Goal: Task Accomplishment & Management: Manage account settings

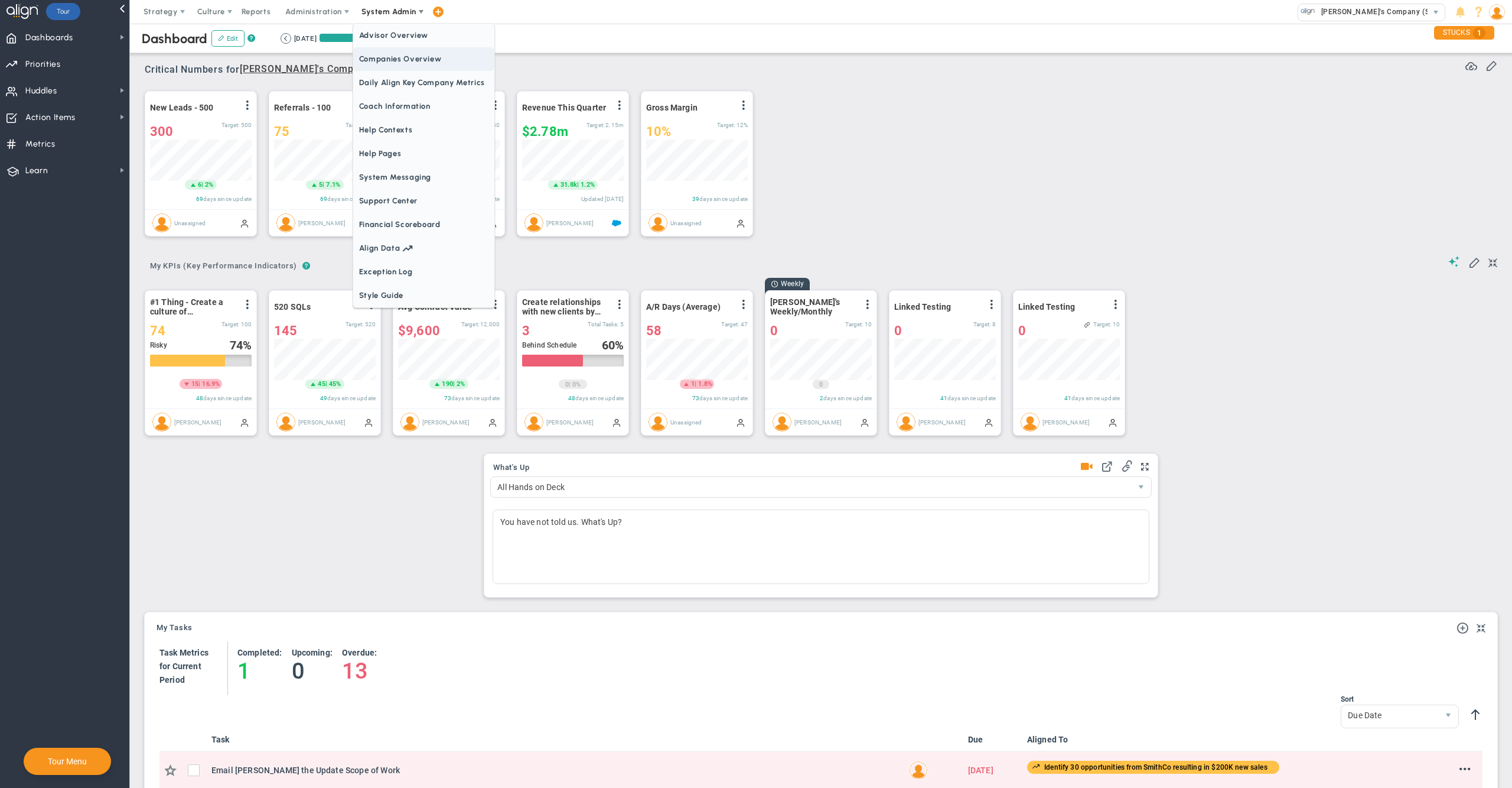
click at [393, 57] on span "Companies Overview" at bounding box center [423, 59] width 141 height 24
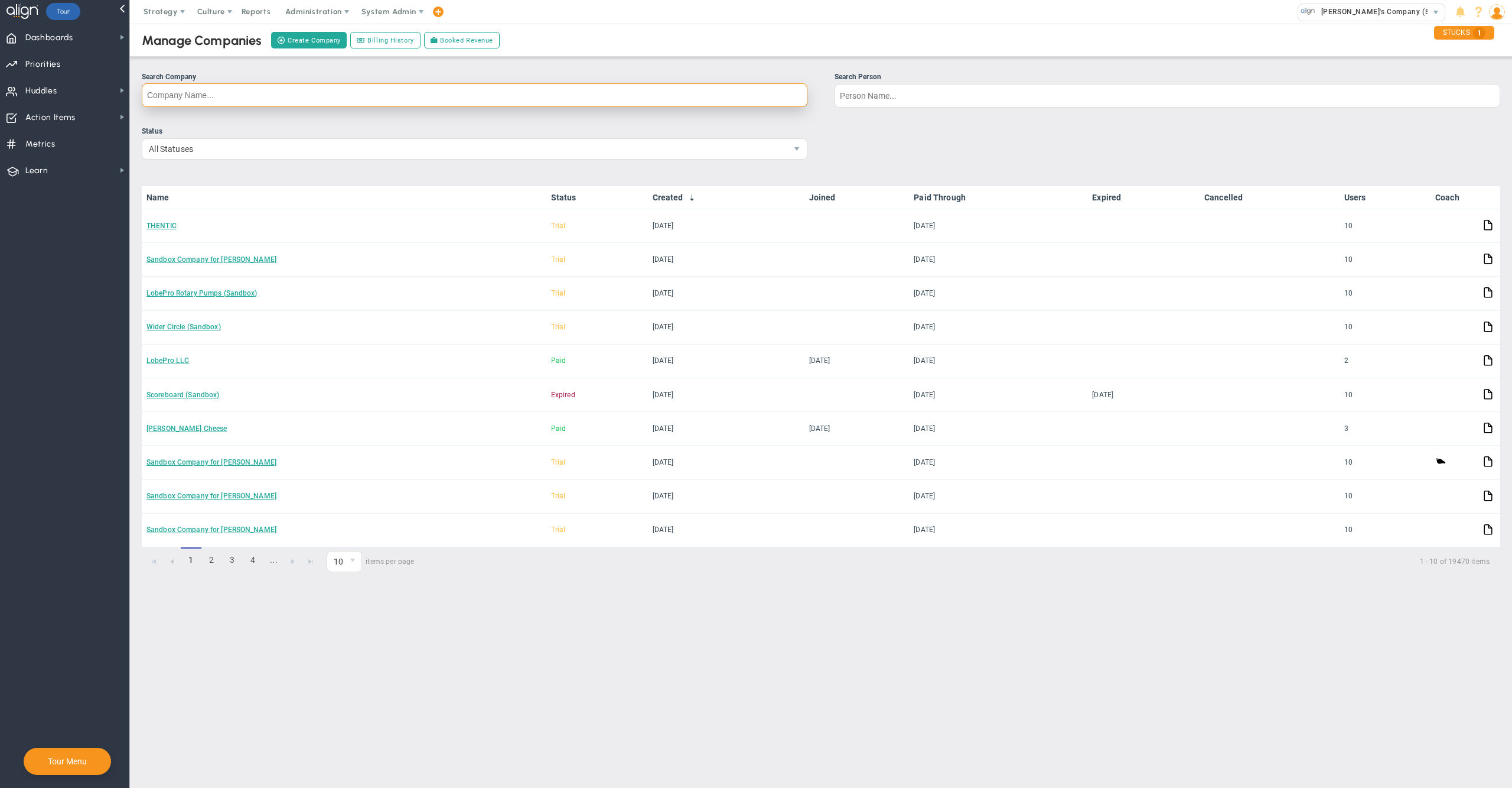
click at [592, 95] on input "Search Company" at bounding box center [474, 96] width 665 height 24
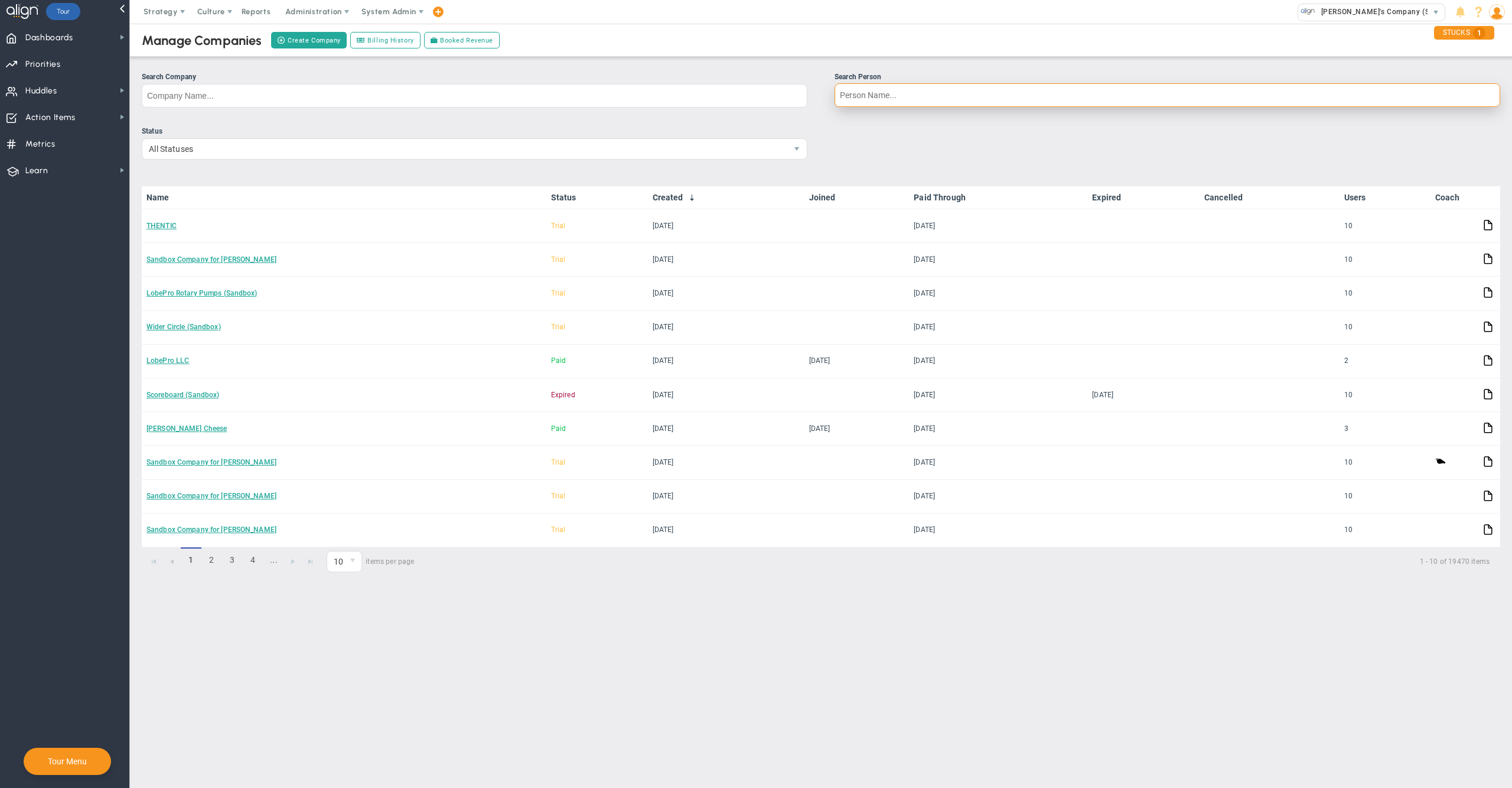
click at [867, 95] on input "Search Person" at bounding box center [1167, 96] width 665 height 24
type input "b"
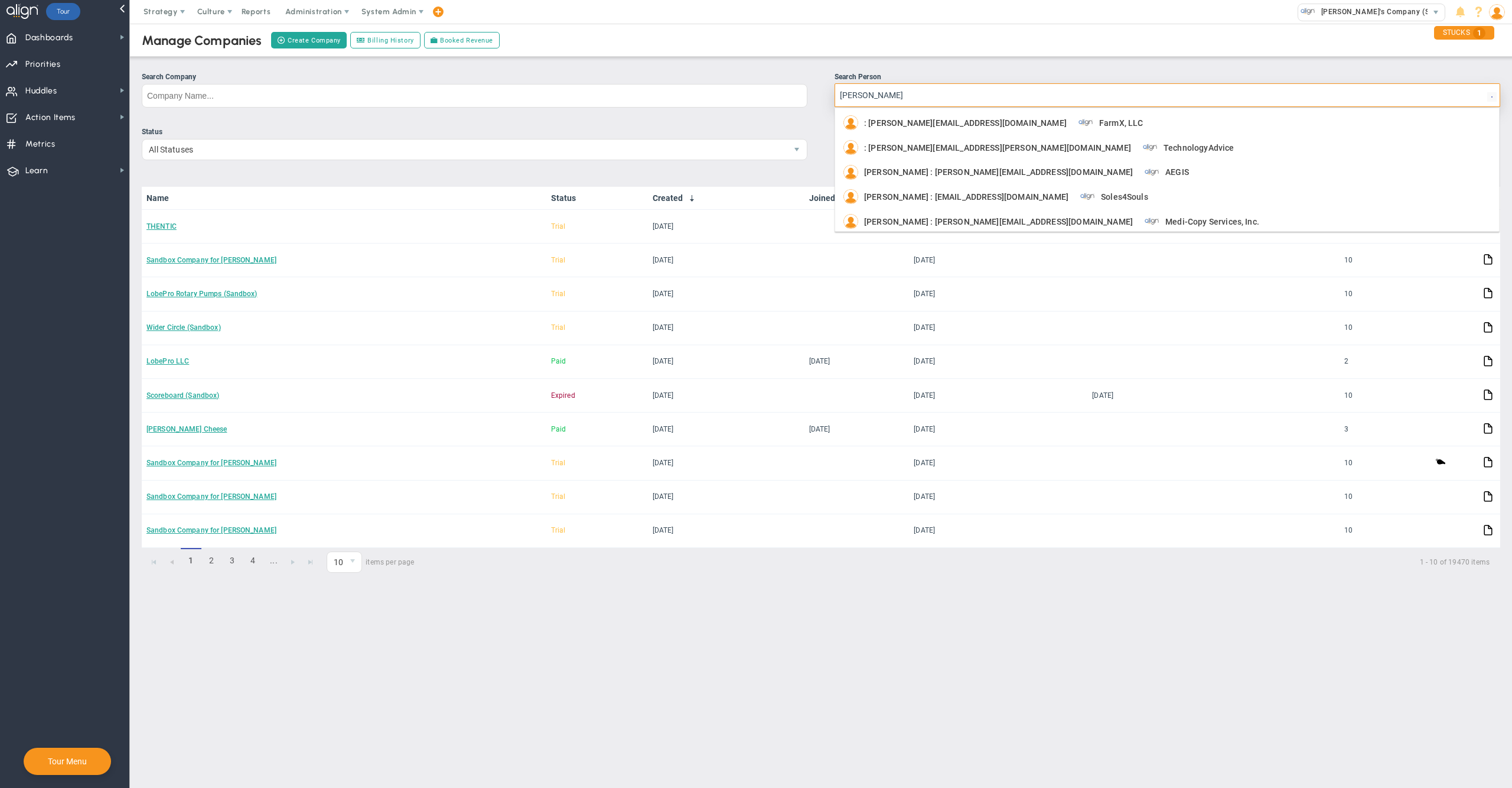
type input "[PERSON_NAME]"
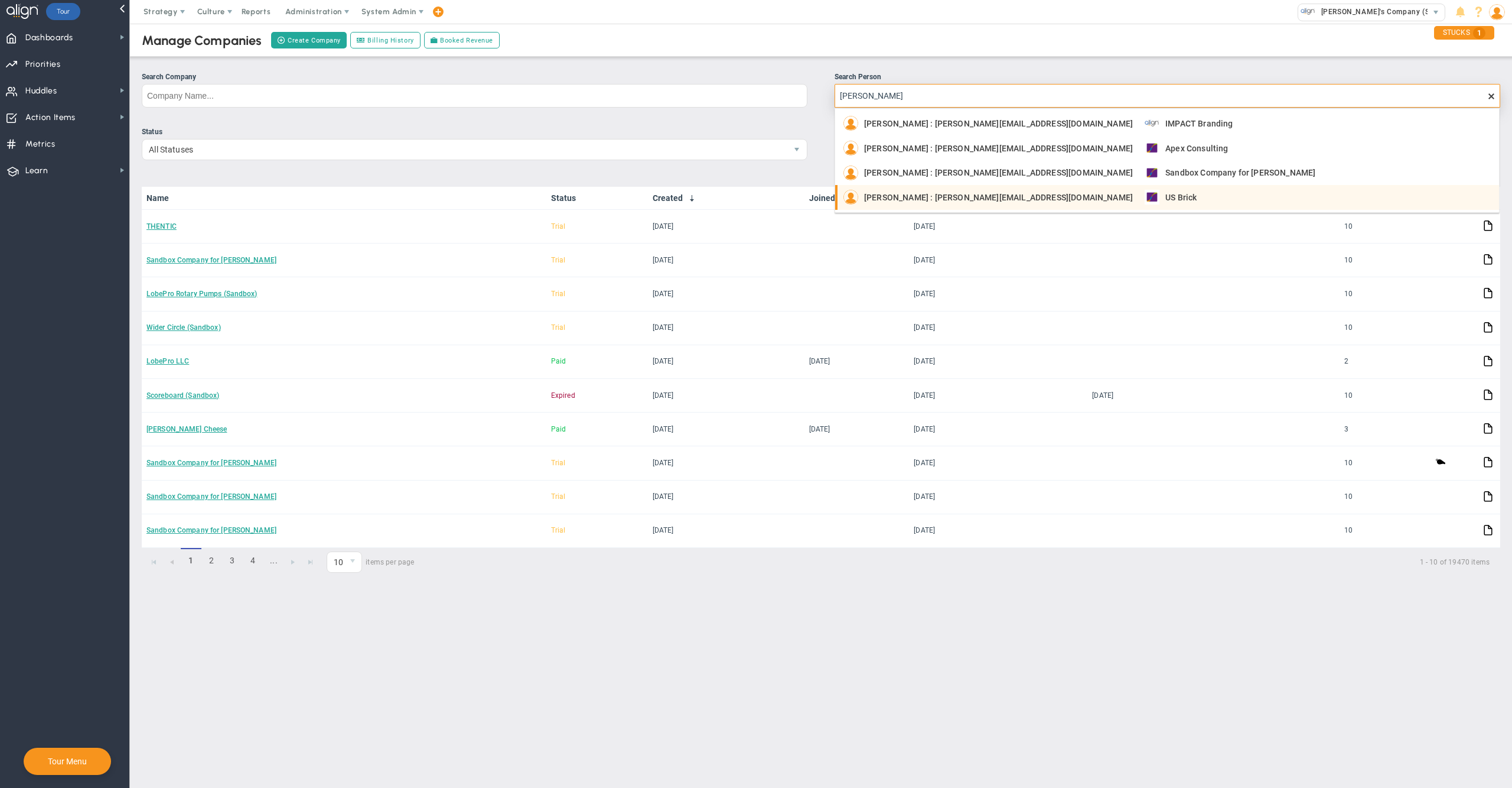
click at [1110, 196] on div "[PERSON_NAME] : [PERSON_NAME][EMAIL_ADDRESS][DOMAIN_NAME] US Brick" at bounding box center [1168, 197] width 650 height 15
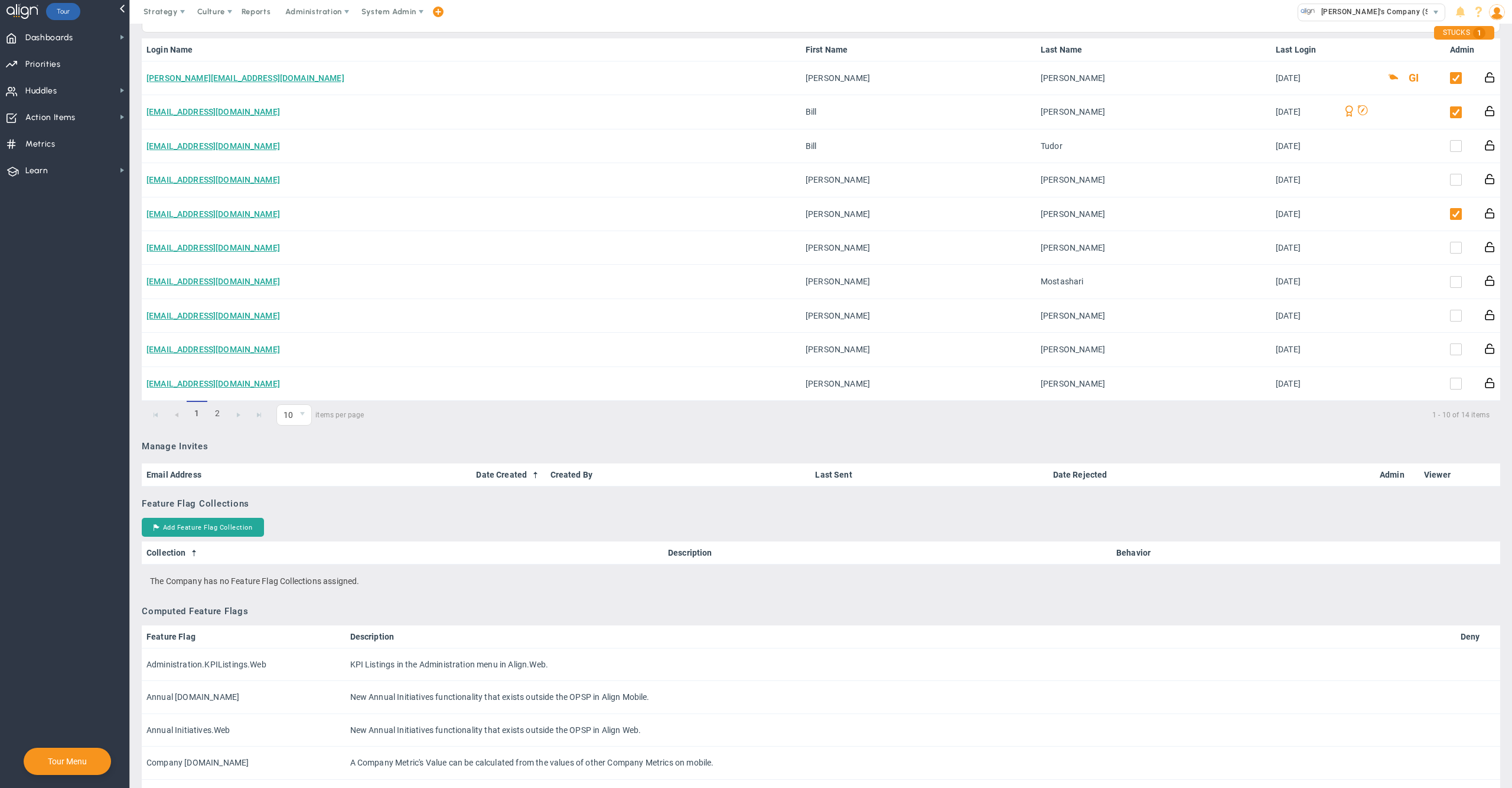
scroll to position [697, 0]
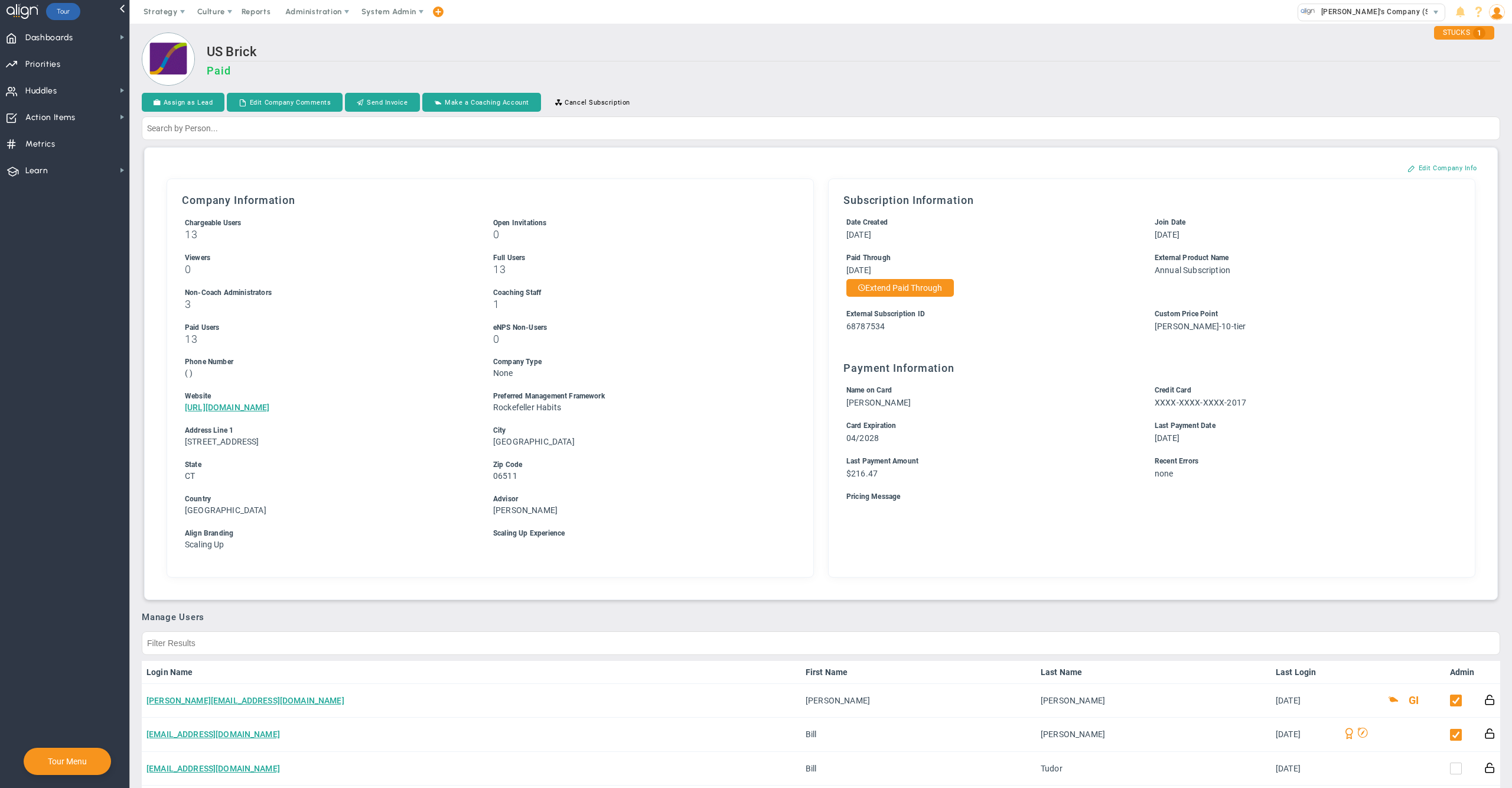
click at [829, 55] on h2 "US Brick" at bounding box center [853, 52] width 1293 height 17
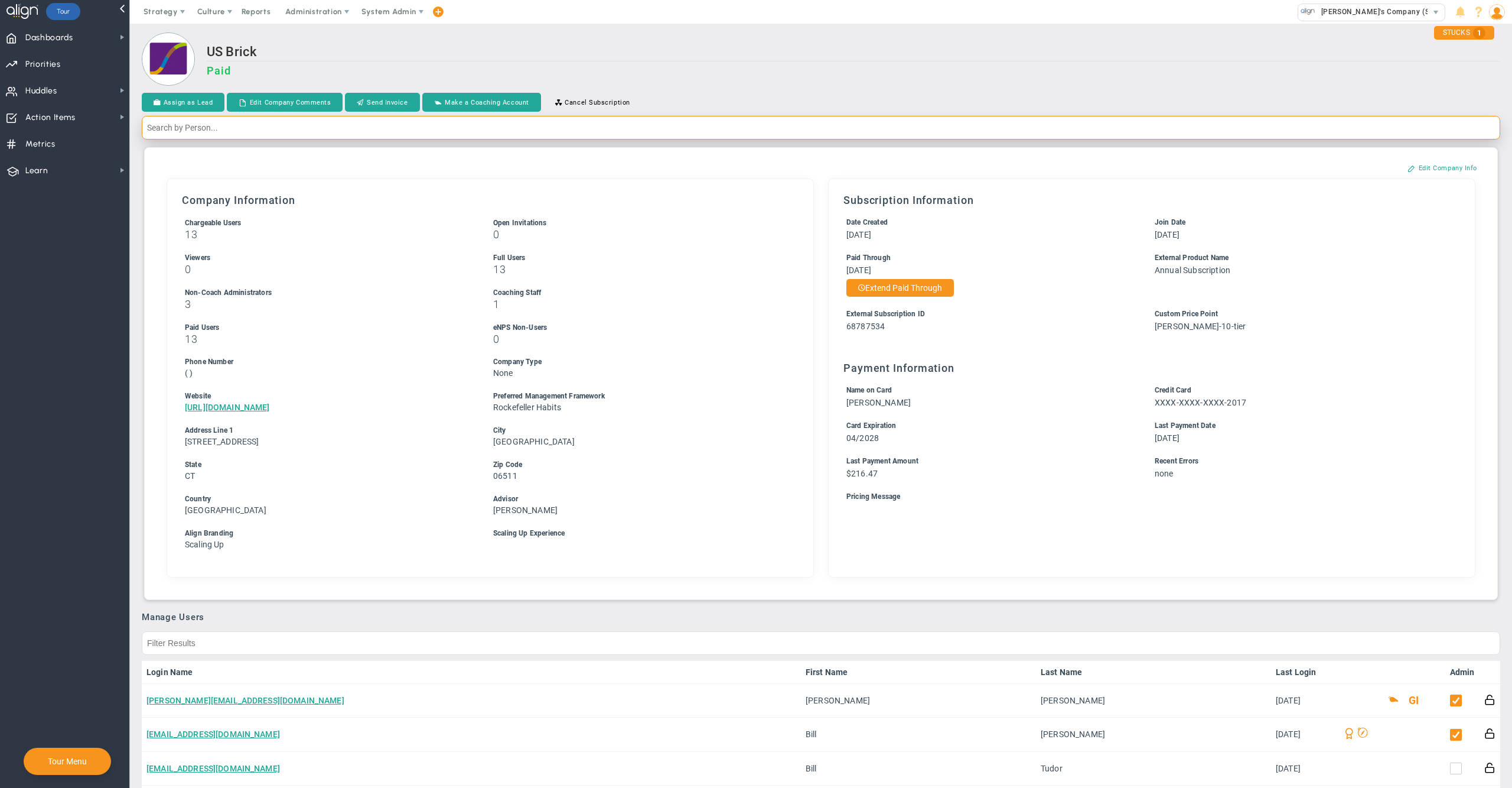
click at [691, 135] on input "text" at bounding box center [821, 128] width 1358 height 24
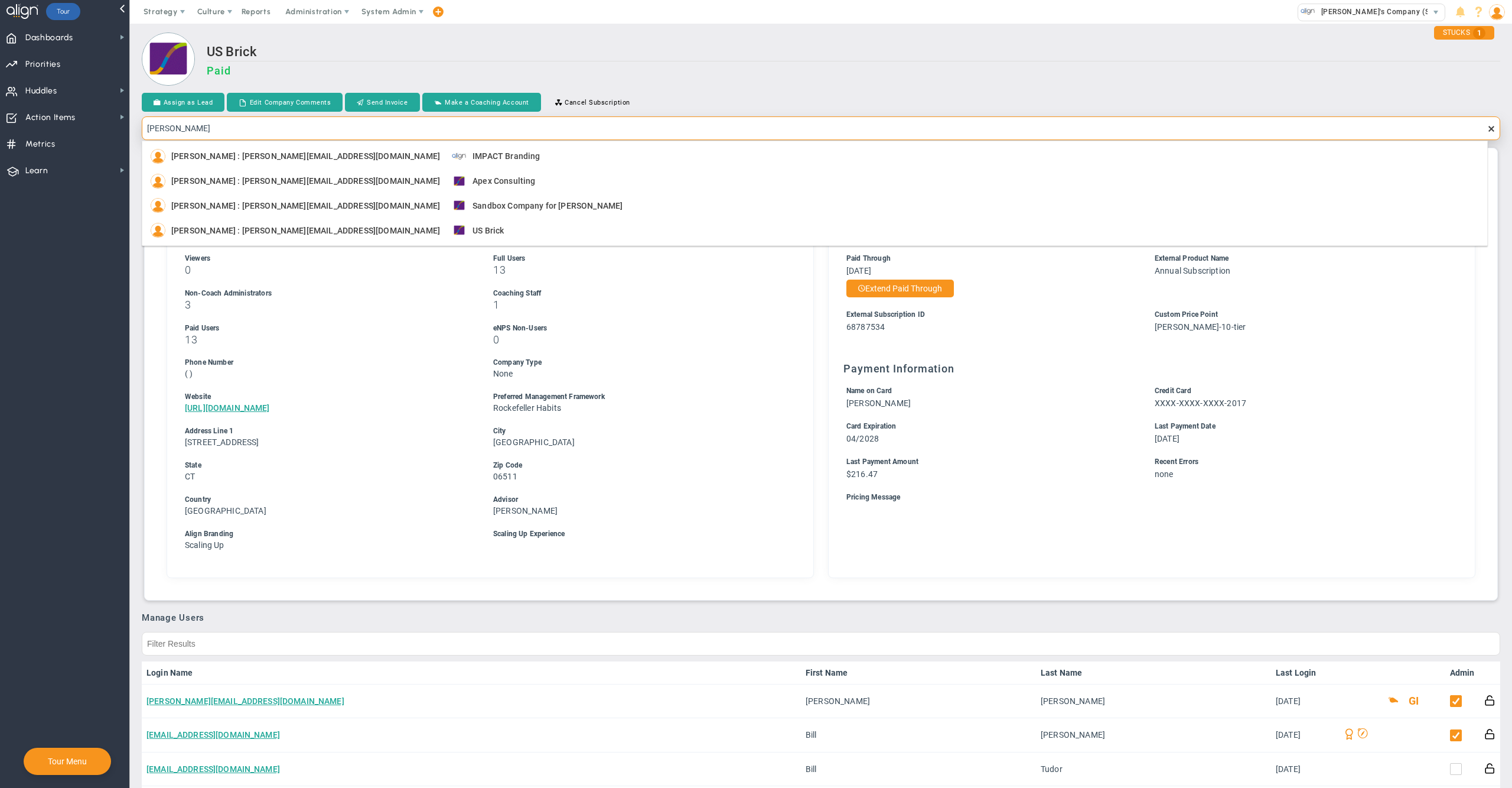
type input "[PERSON_NAME]"
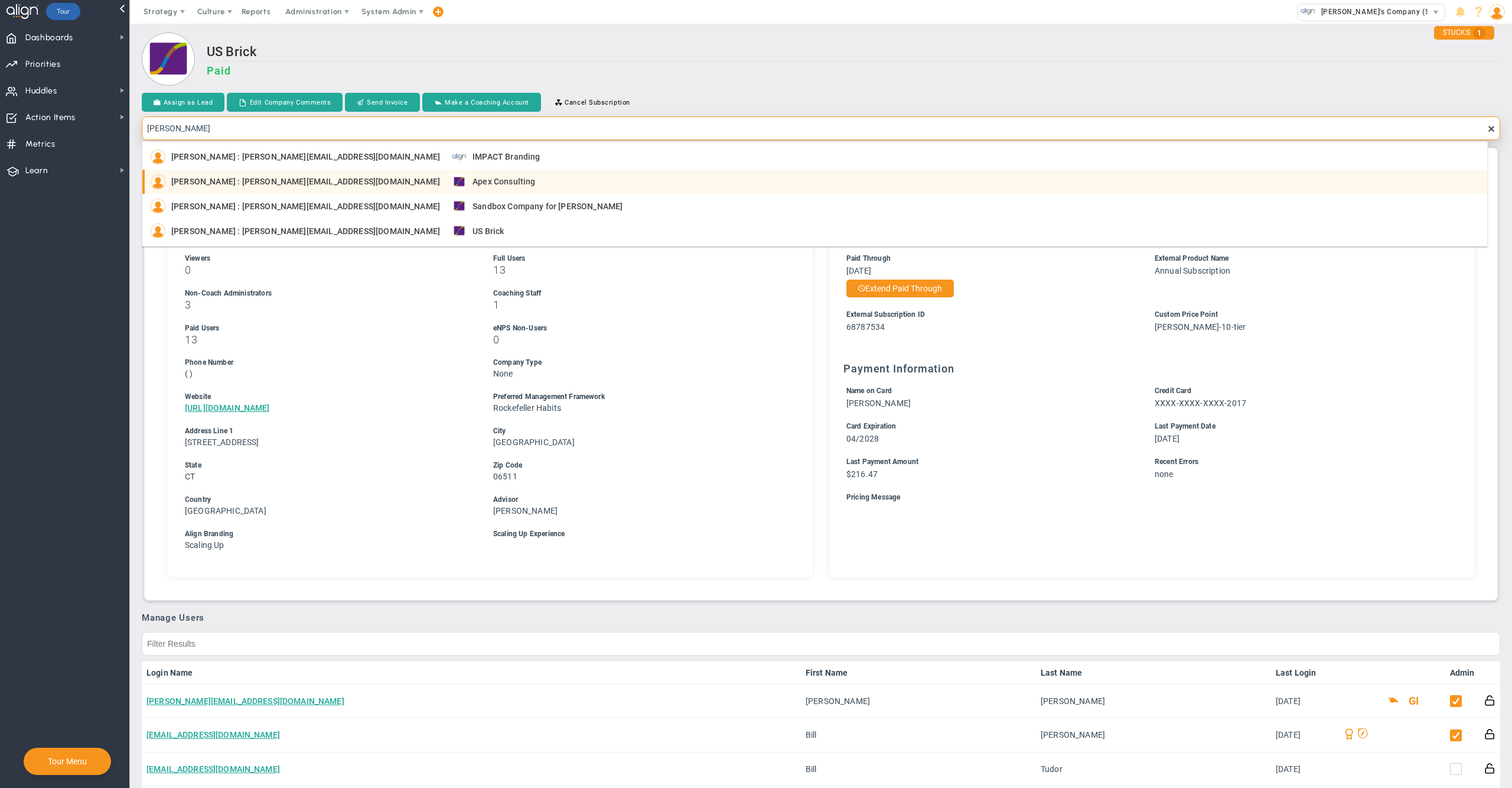
click at [471, 182] on div "[PERSON_NAME] : [PERSON_NAME][EMAIL_ADDRESS][DOMAIN_NAME] Apex Consulting" at bounding box center [816, 181] width 1331 height 15
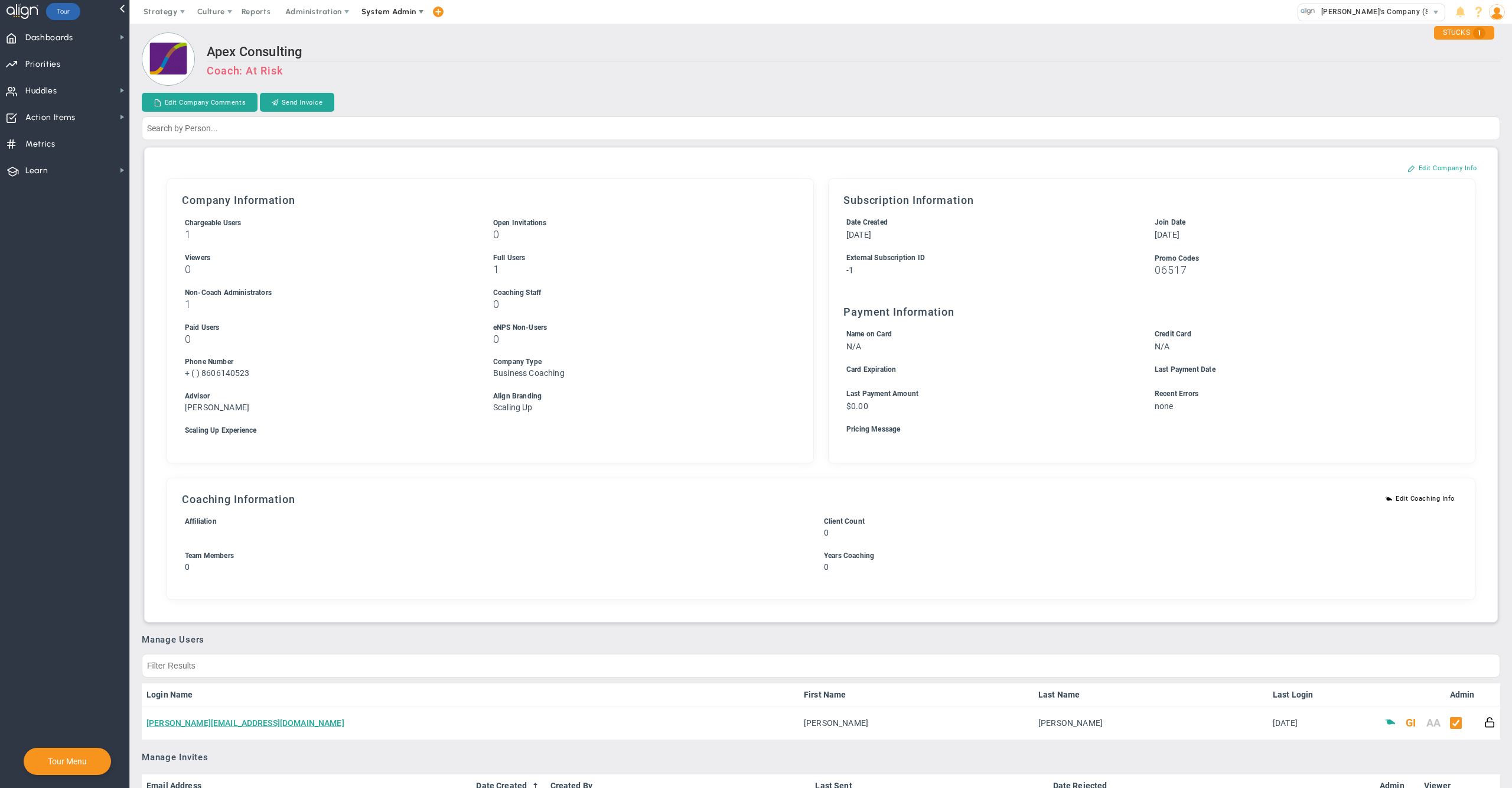
click at [403, 16] on span "System Admin" at bounding box center [389, 11] width 55 height 9
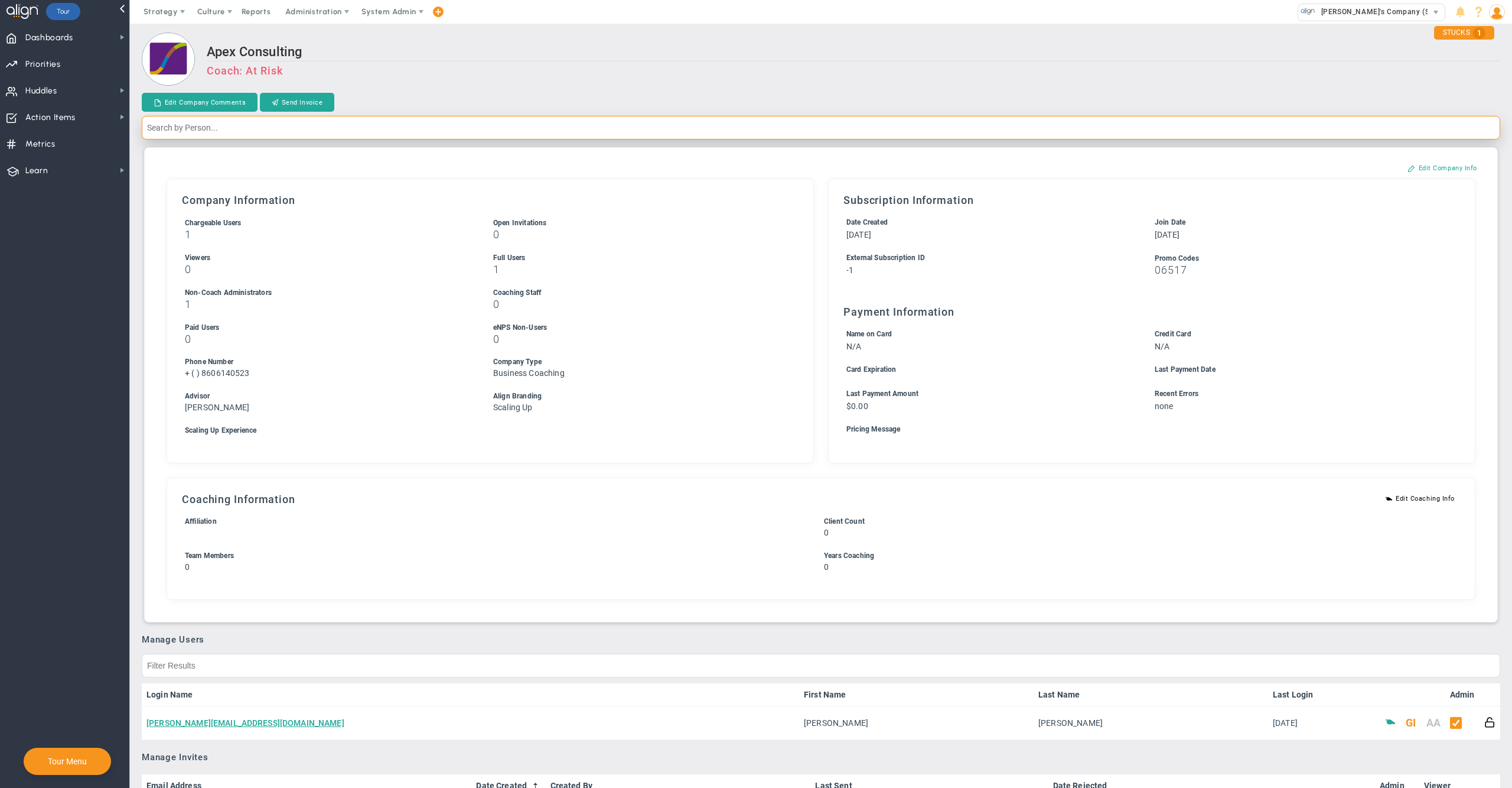
click at [597, 123] on input "text" at bounding box center [821, 128] width 1358 height 24
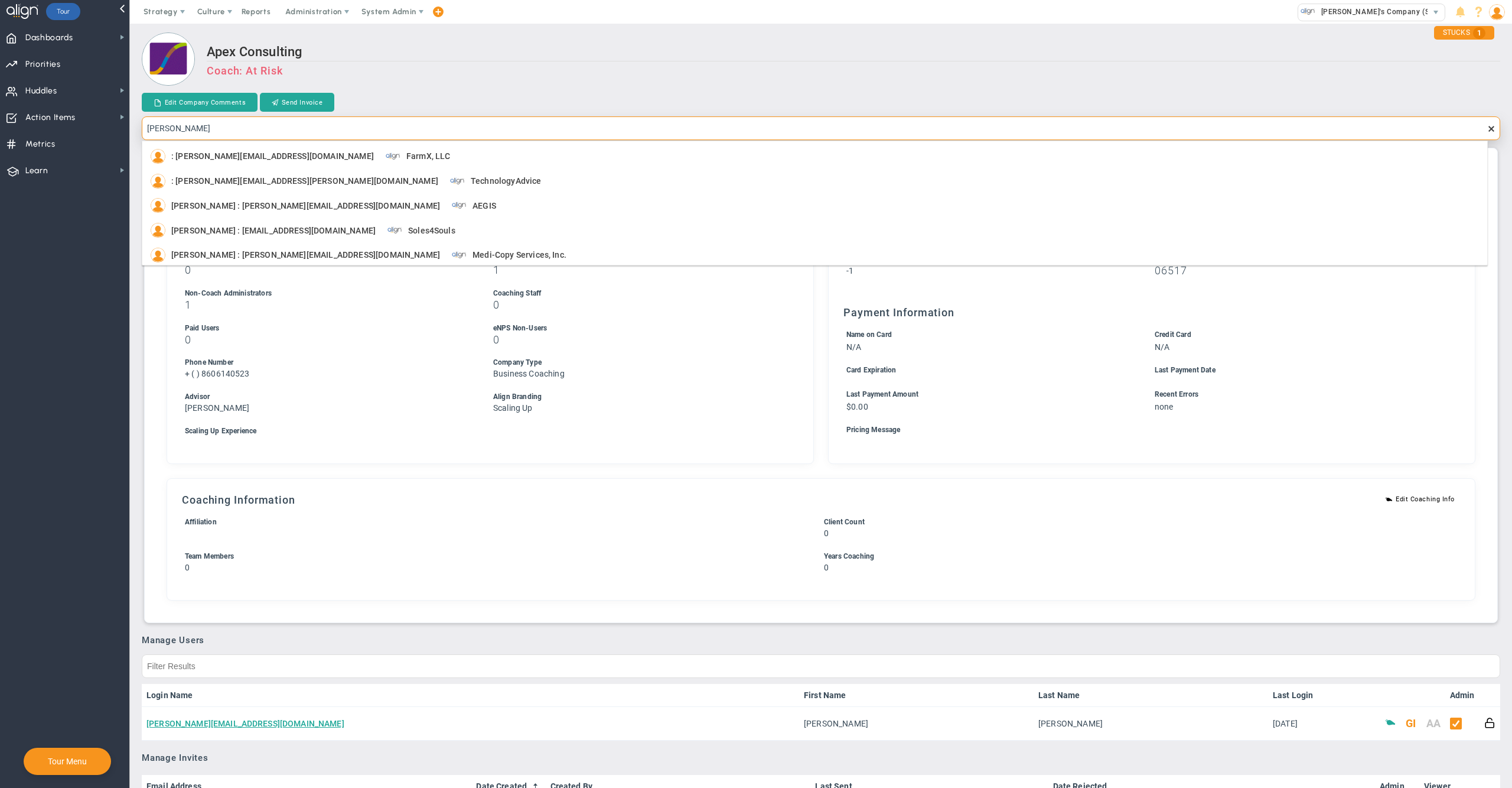
type input "[PERSON_NAME]"
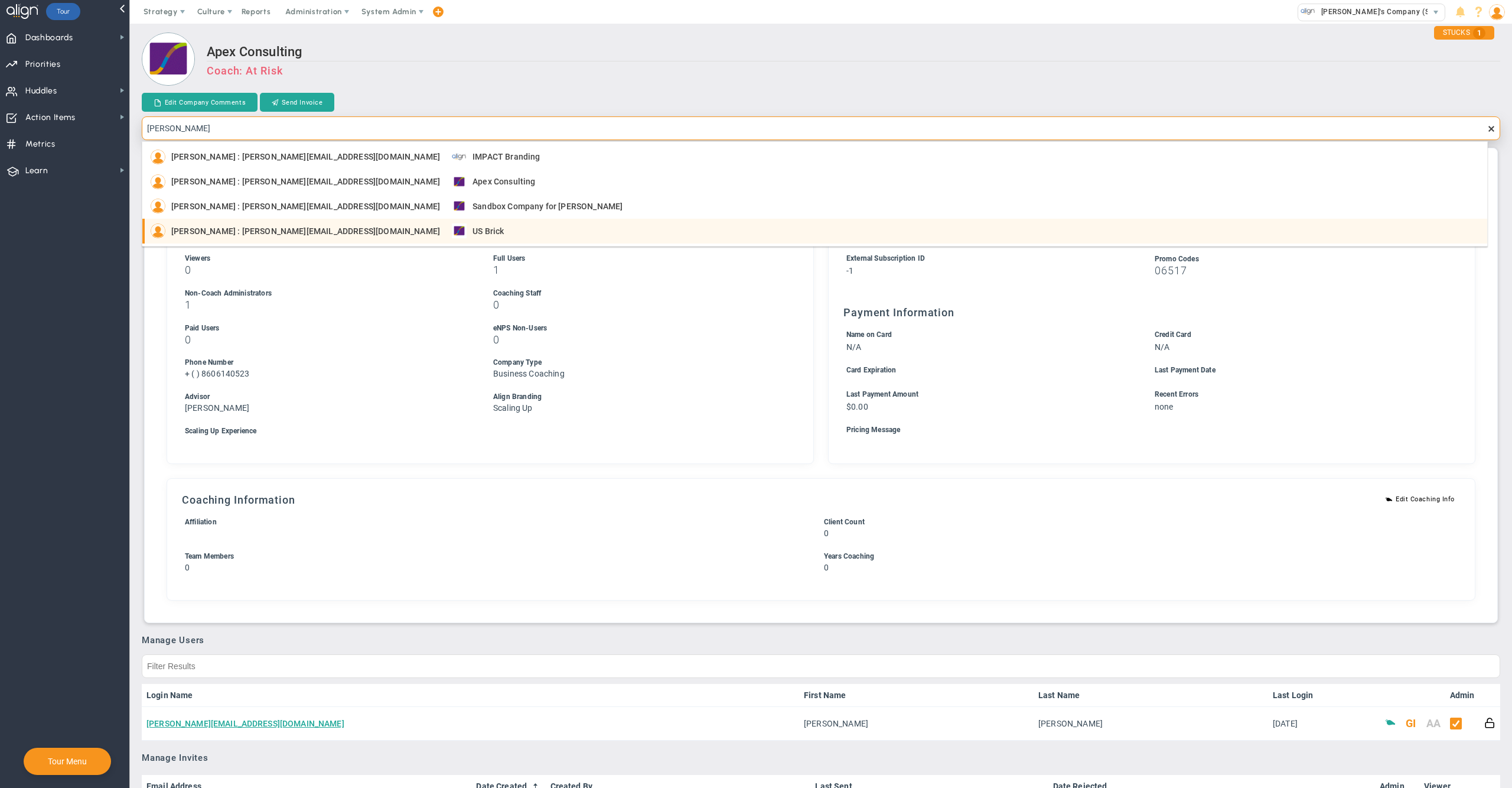
click at [452, 224] on div "[PERSON_NAME] : [PERSON_NAME][EMAIL_ADDRESS][DOMAIN_NAME] US Brick" at bounding box center [816, 230] width 1331 height 15
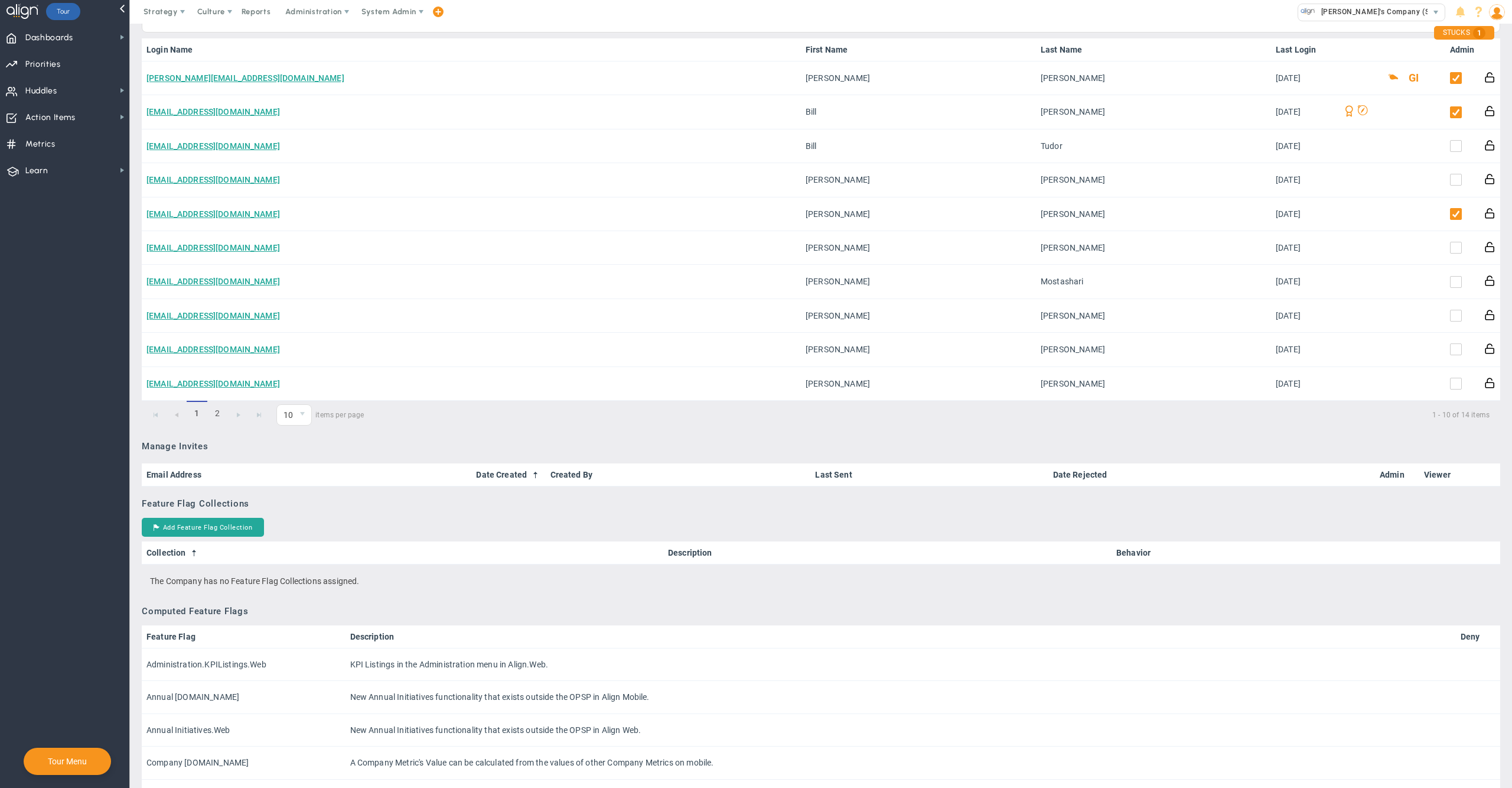
scroll to position [670, 0]
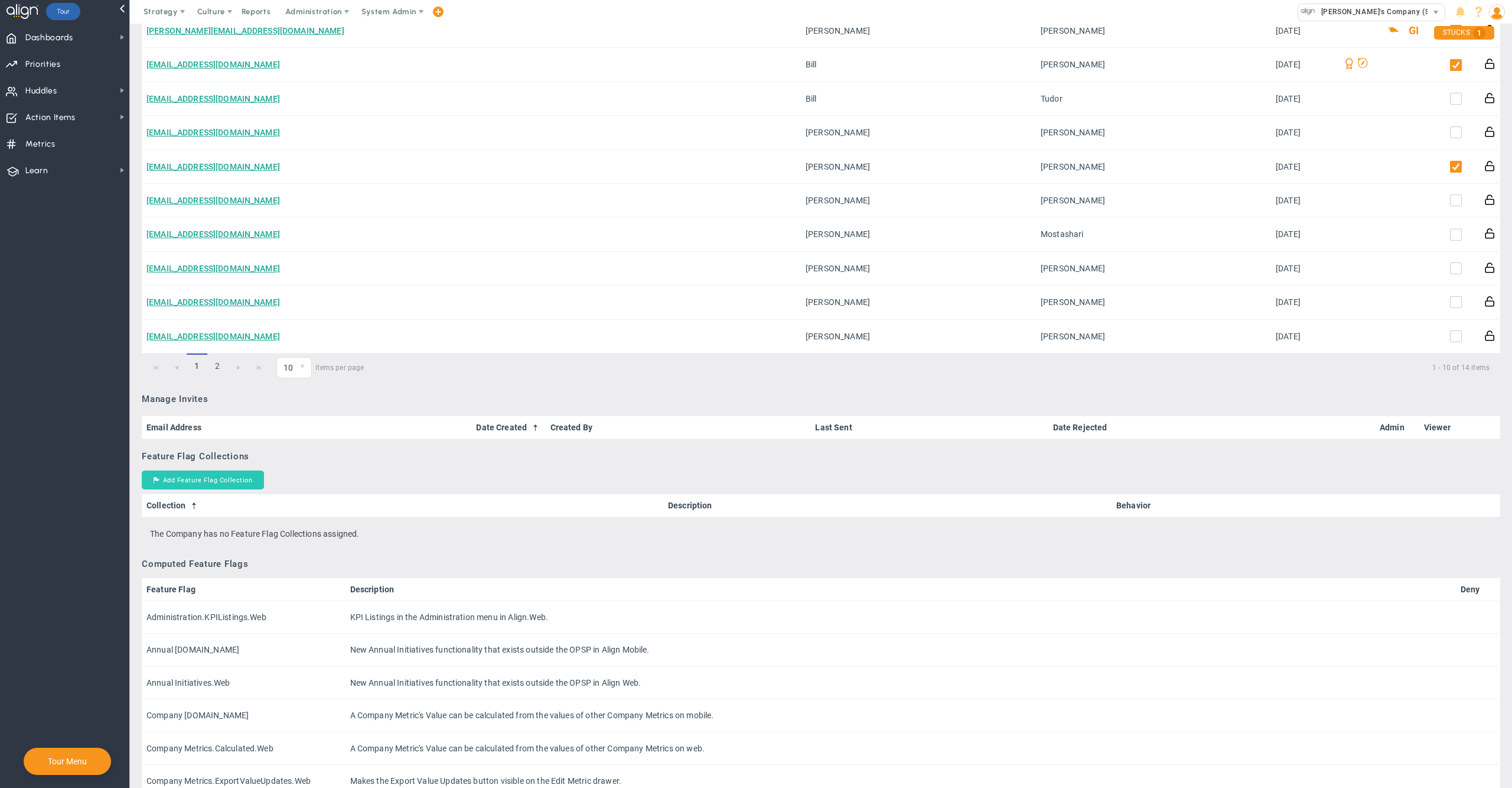
click at [204, 475] on button "Add Feature Flag Collection" at bounding box center [203, 480] width 122 height 19
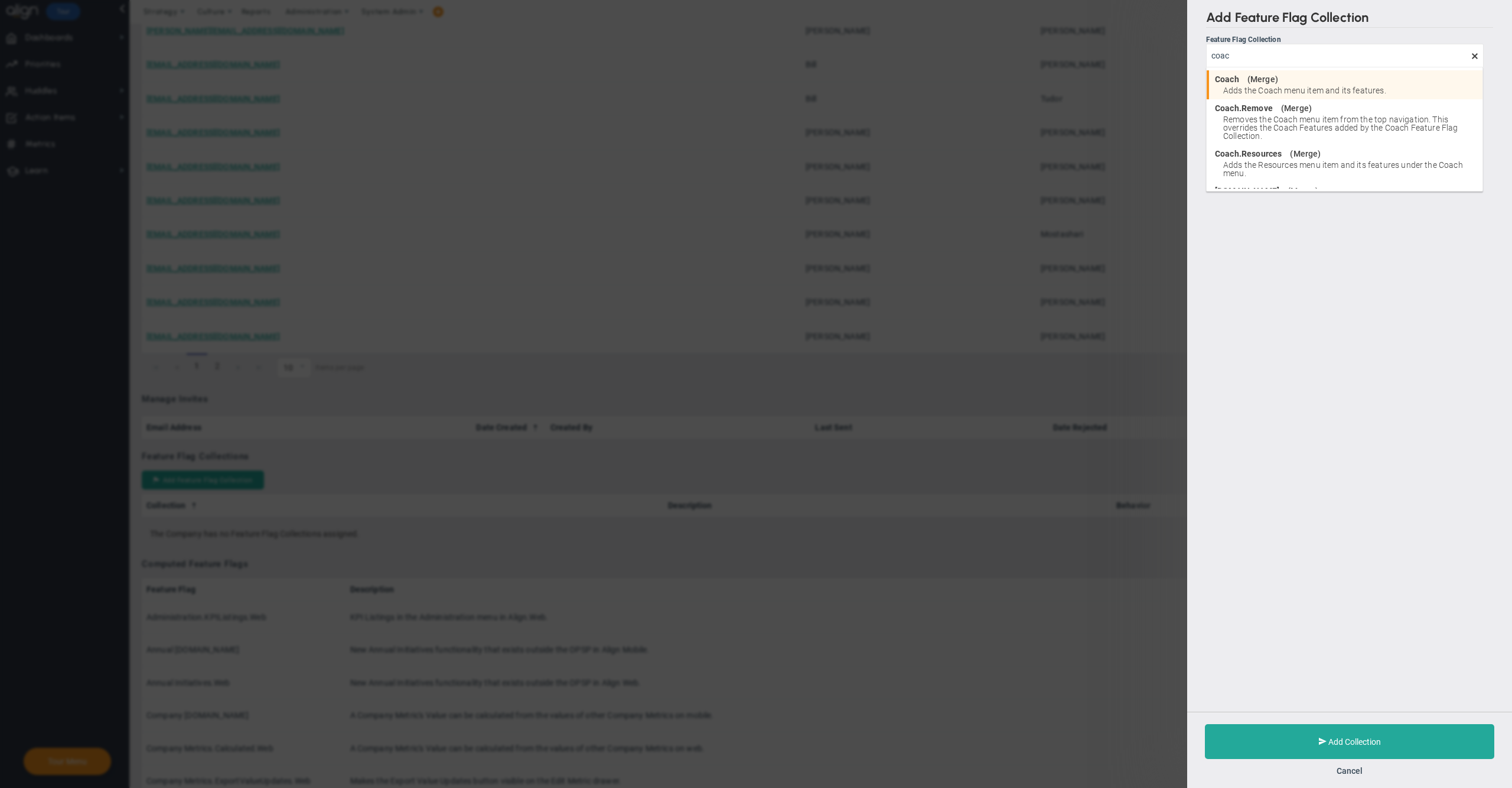
click at [1335, 81] on div "Coach ( Merge )" at bounding box center [1346, 79] width 262 height 8
type input "Coach"
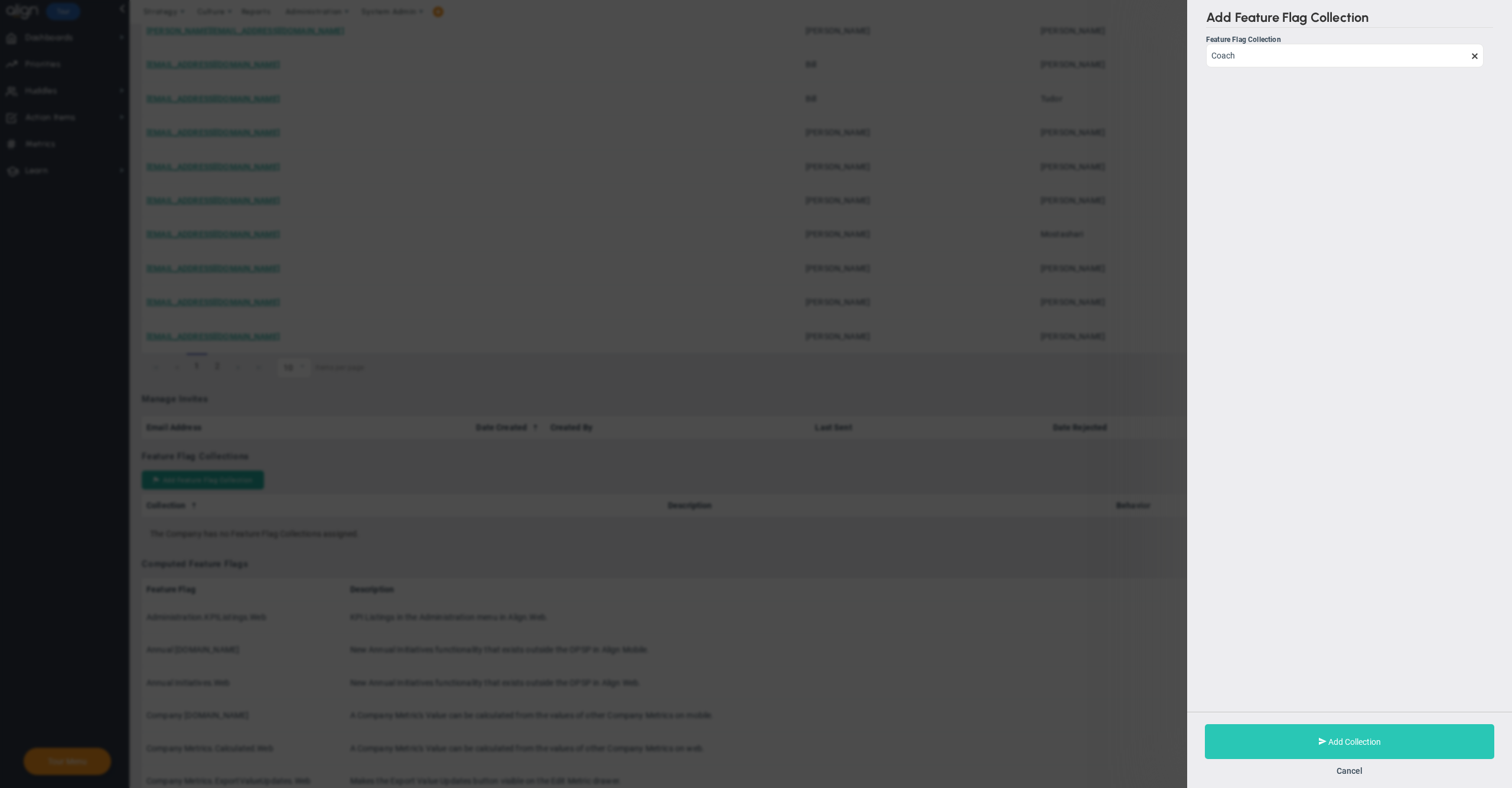
click at [1285, 741] on button "Add Collection" at bounding box center [1350, 741] width 289 height 34
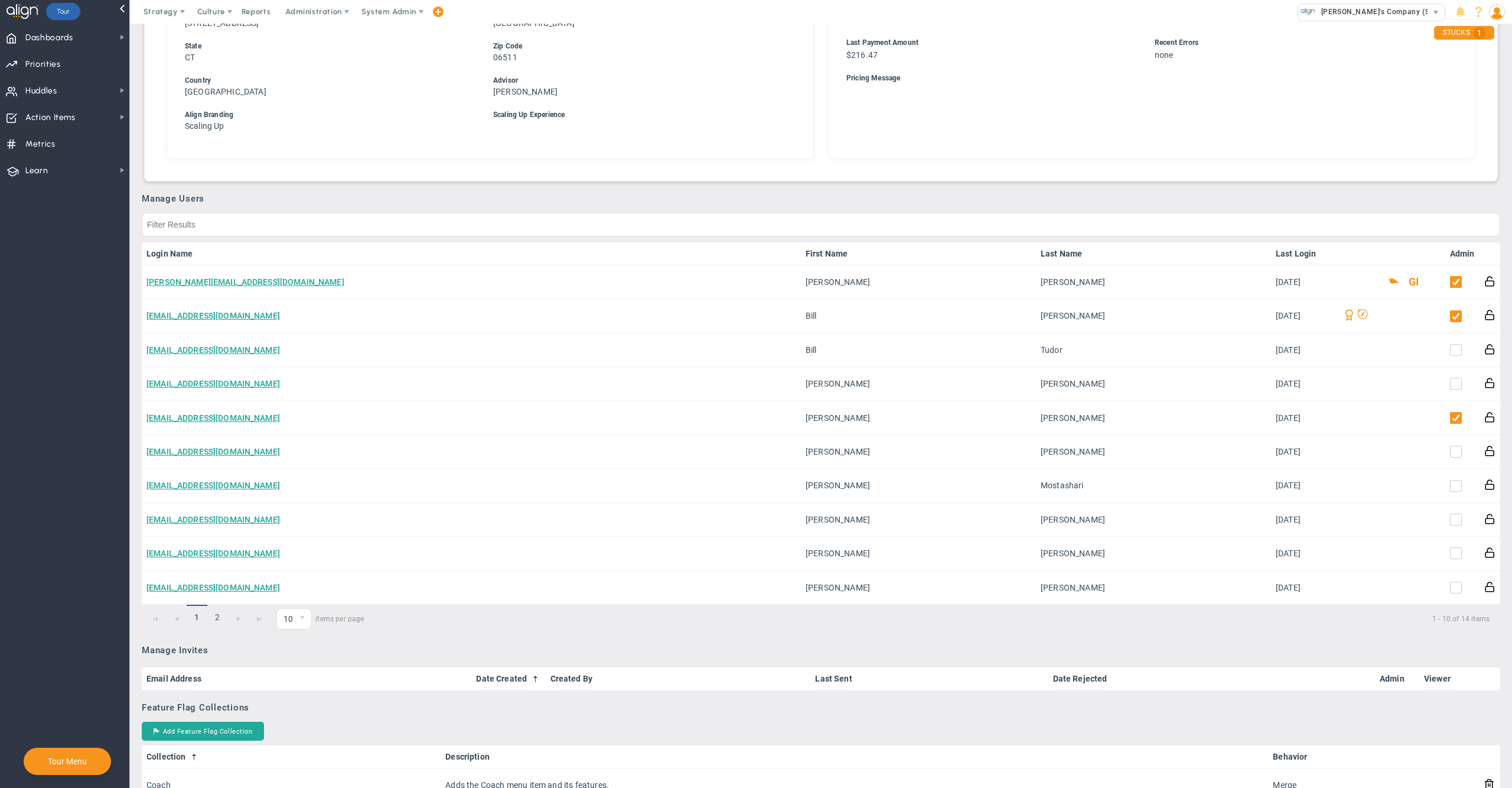
scroll to position [419, 0]
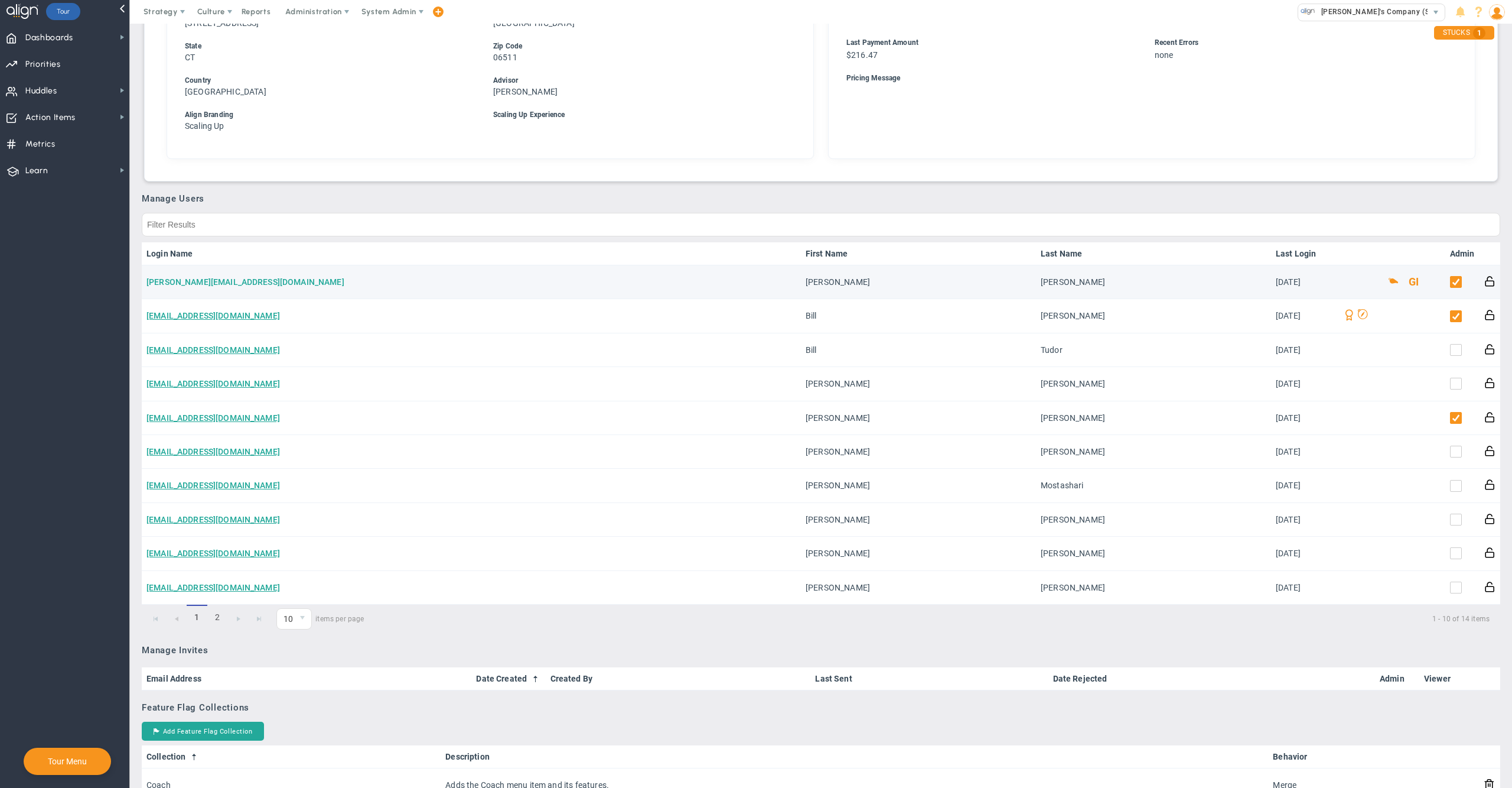
click at [197, 277] on link "[PERSON_NAME][EMAIL_ADDRESS][DOMAIN_NAME]" at bounding box center [245, 282] width 198 height 10
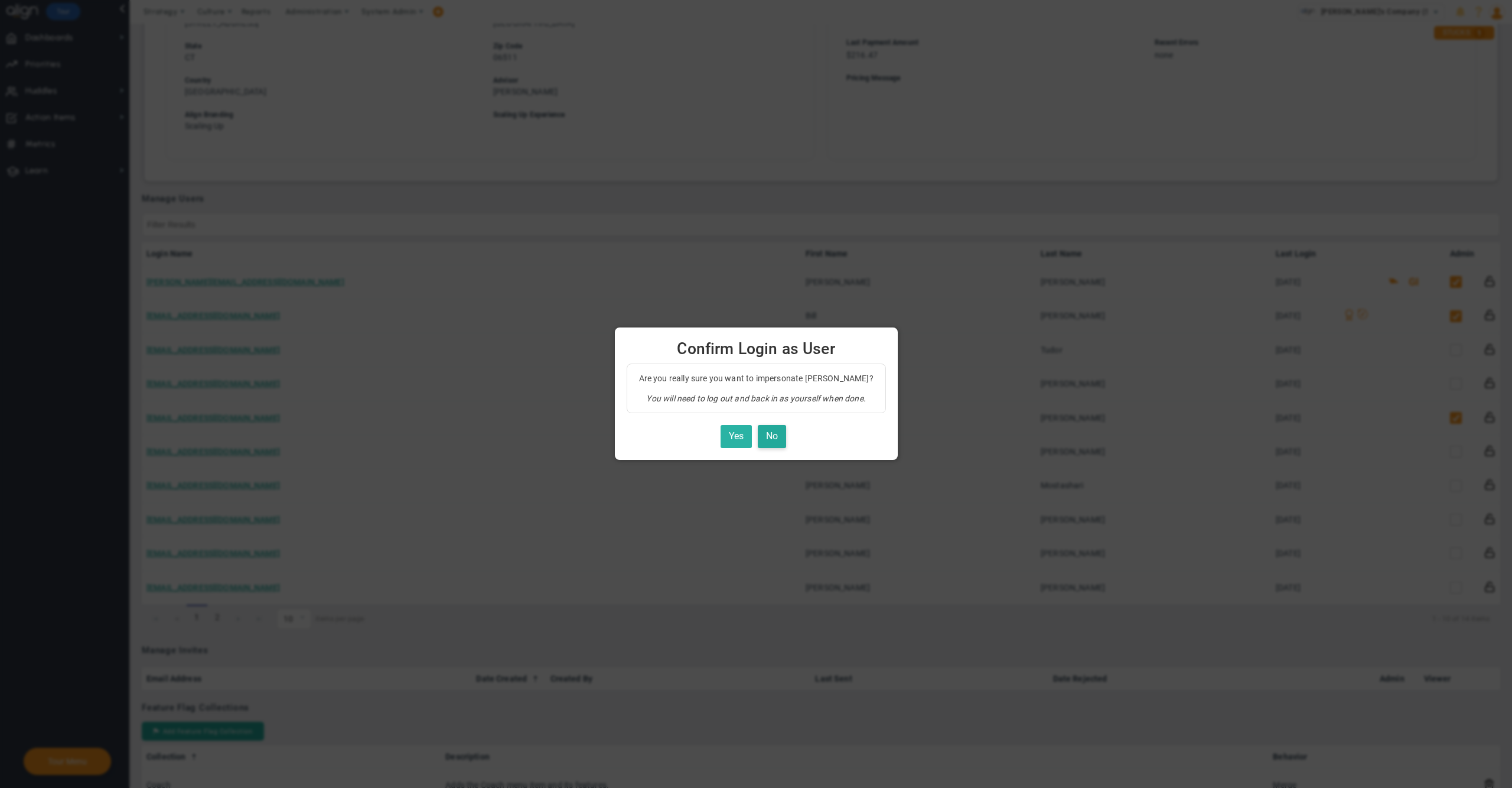
click at [724, 435] on button "Yes" at bounding box center [736, 435] width 32 height 23
